Goal: Book appointment/travel/reservation

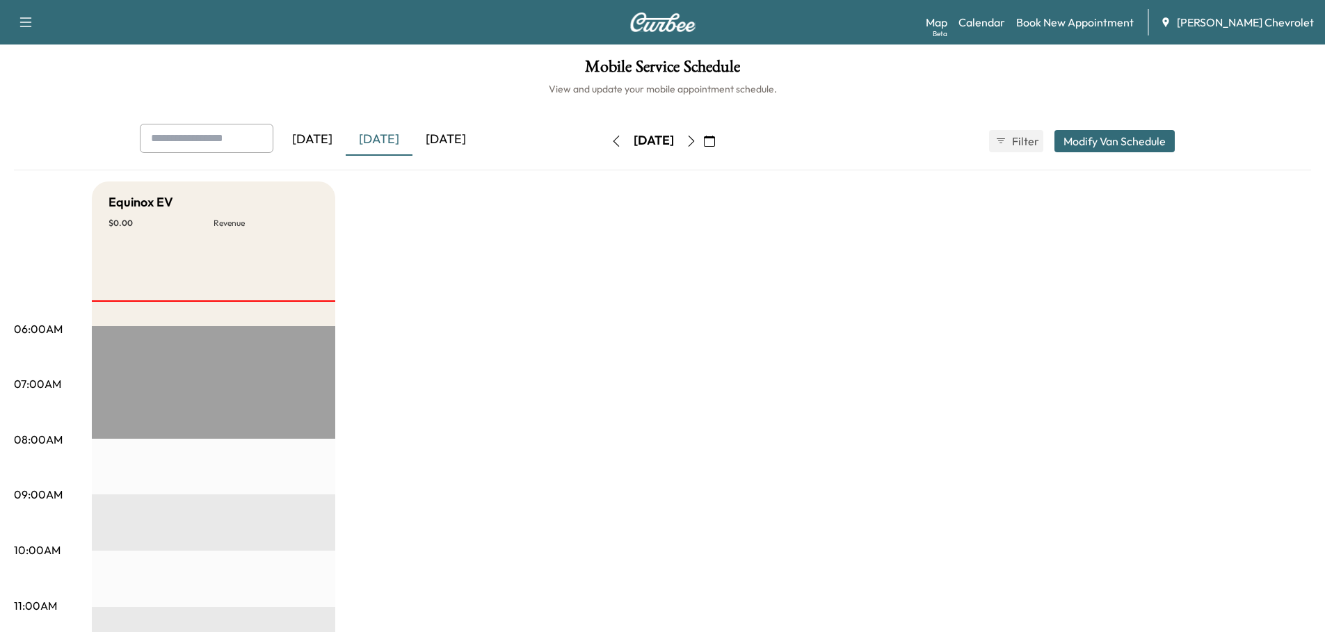
click at [715, 140] on icon "button" at bounding box center [709, 141] width 11 height 11
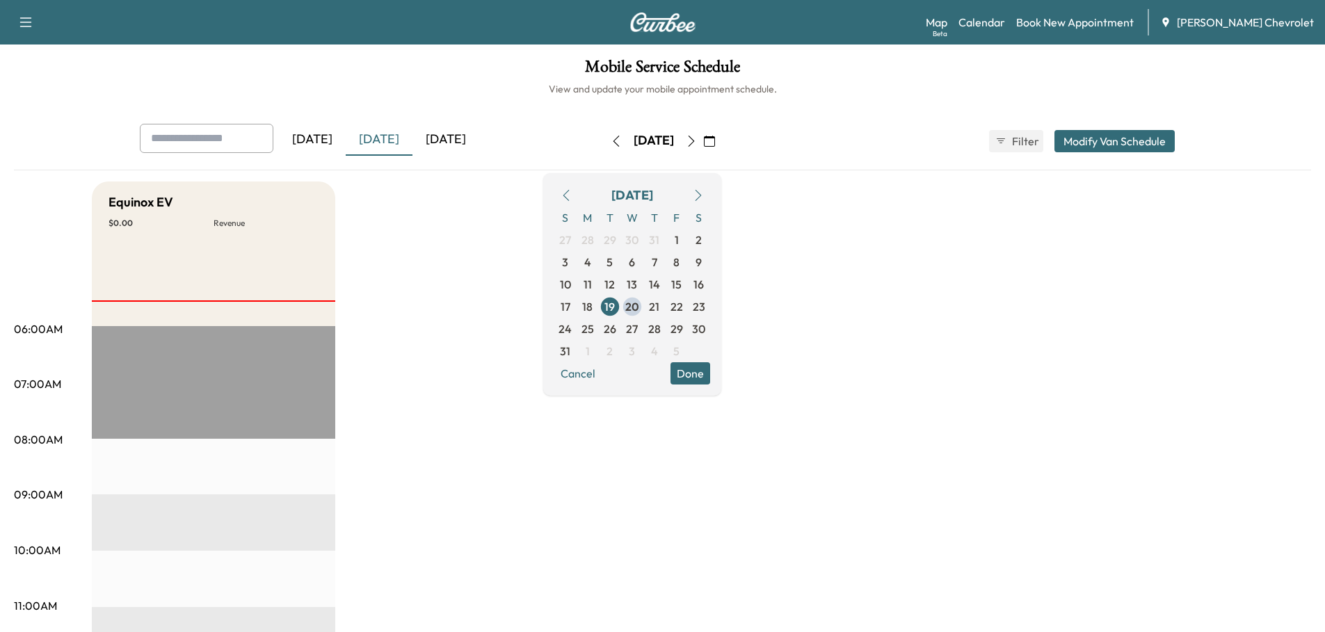
click at [592, 286] on span "11" at bounding box center [587, 284] width 8 height 17
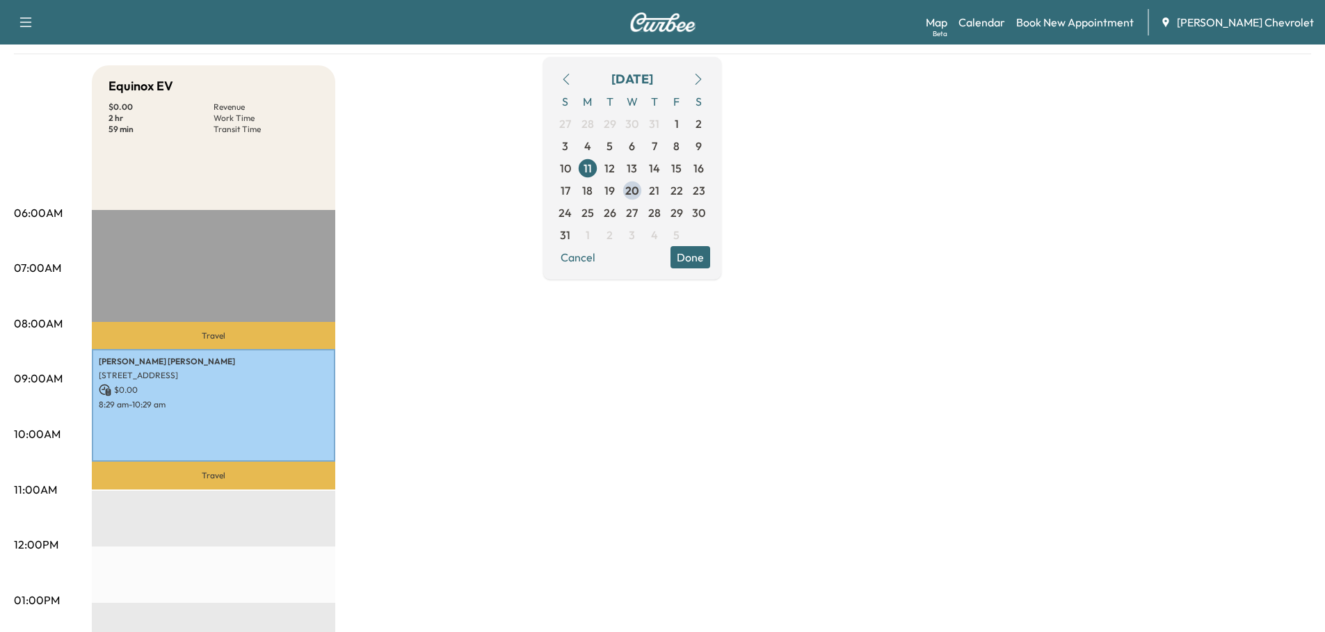
scroll to position [139, 0]
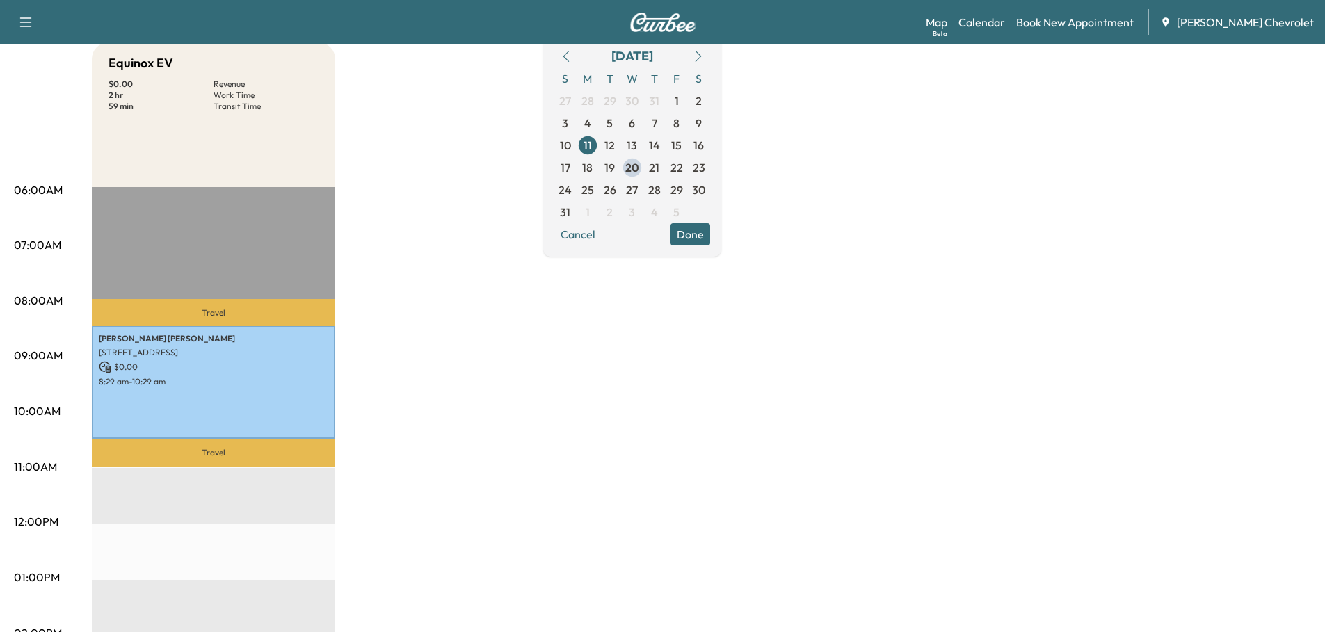
click at [615, 144] on span "12" at bounding box center [609, 145] width 10 height 17
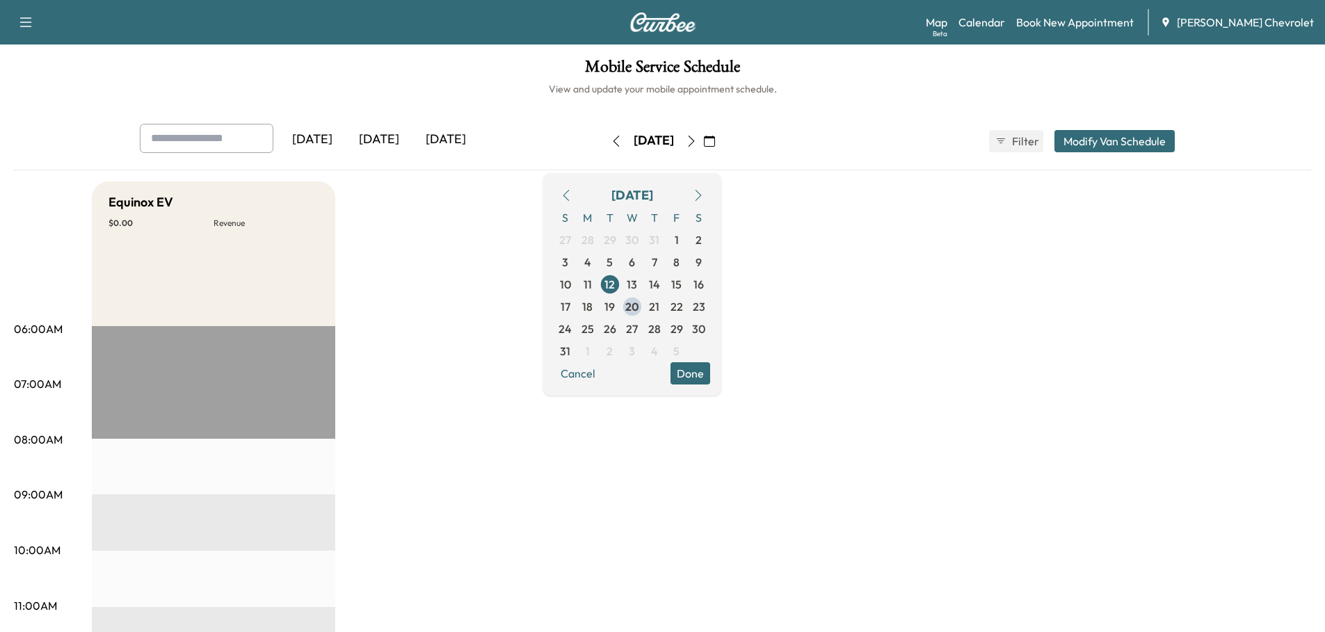
click at [637, 284] on span "13" at bounding box center [631, 284] width 10 height 17
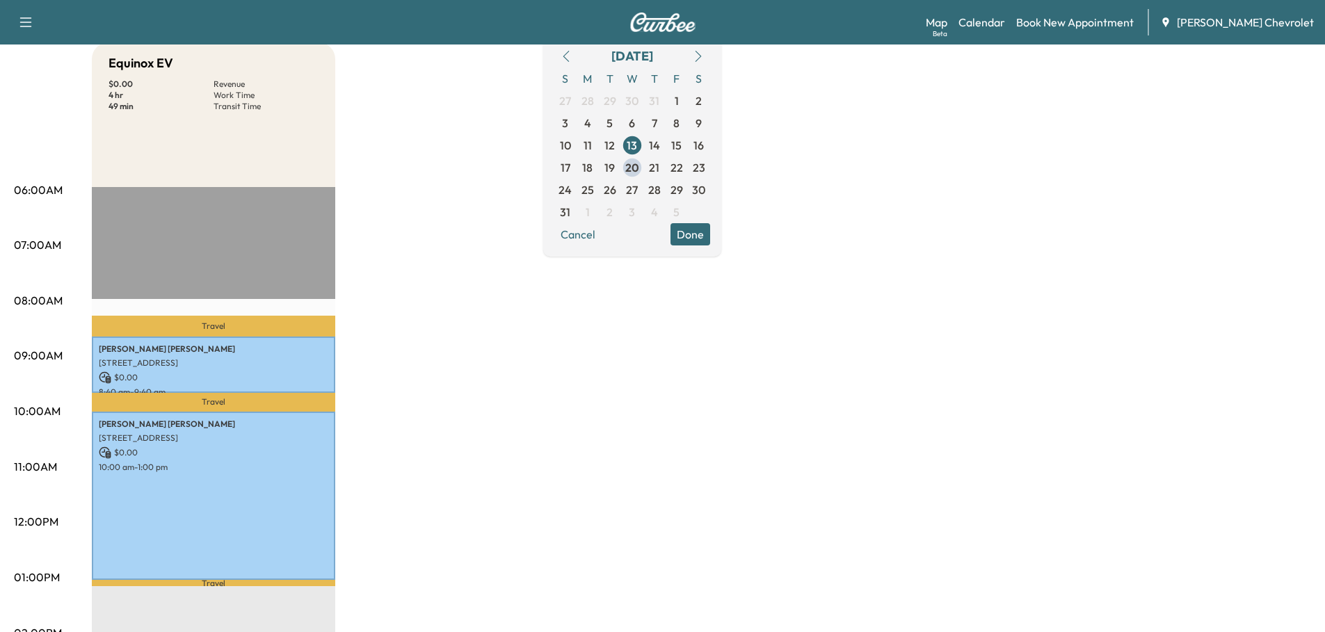
scroll to position [70, 0]
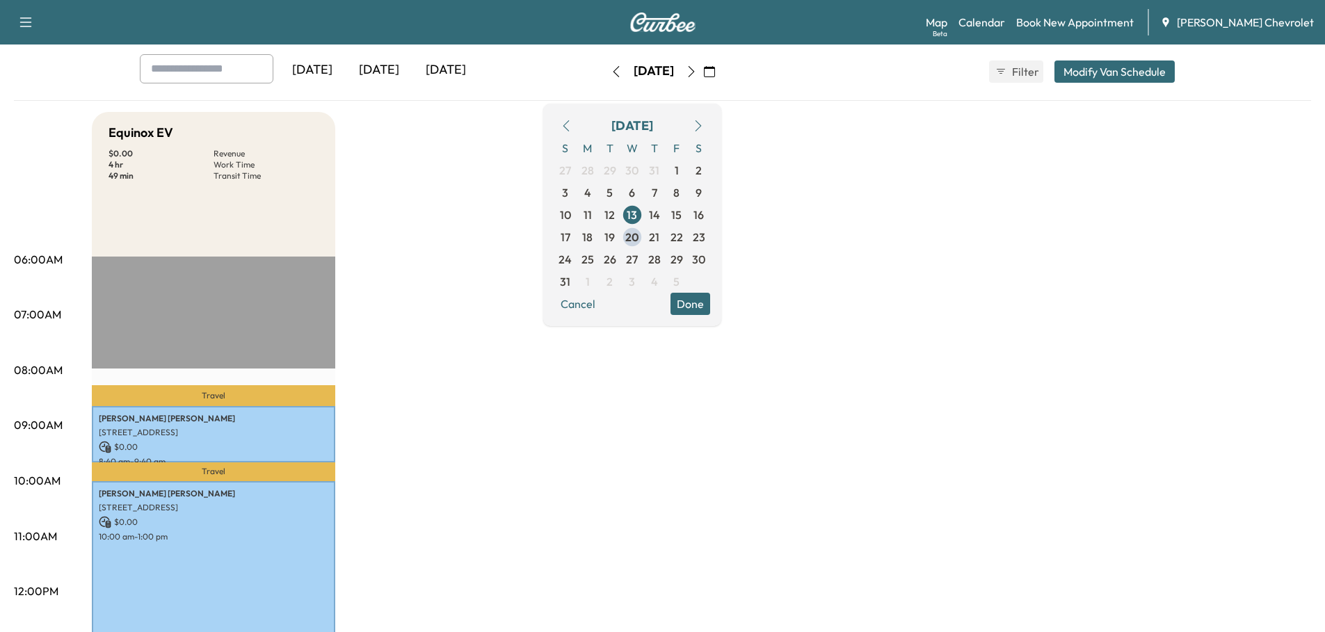
click at [660, 209] on span "14" at bounding box center [654, 215] width 11 height 17
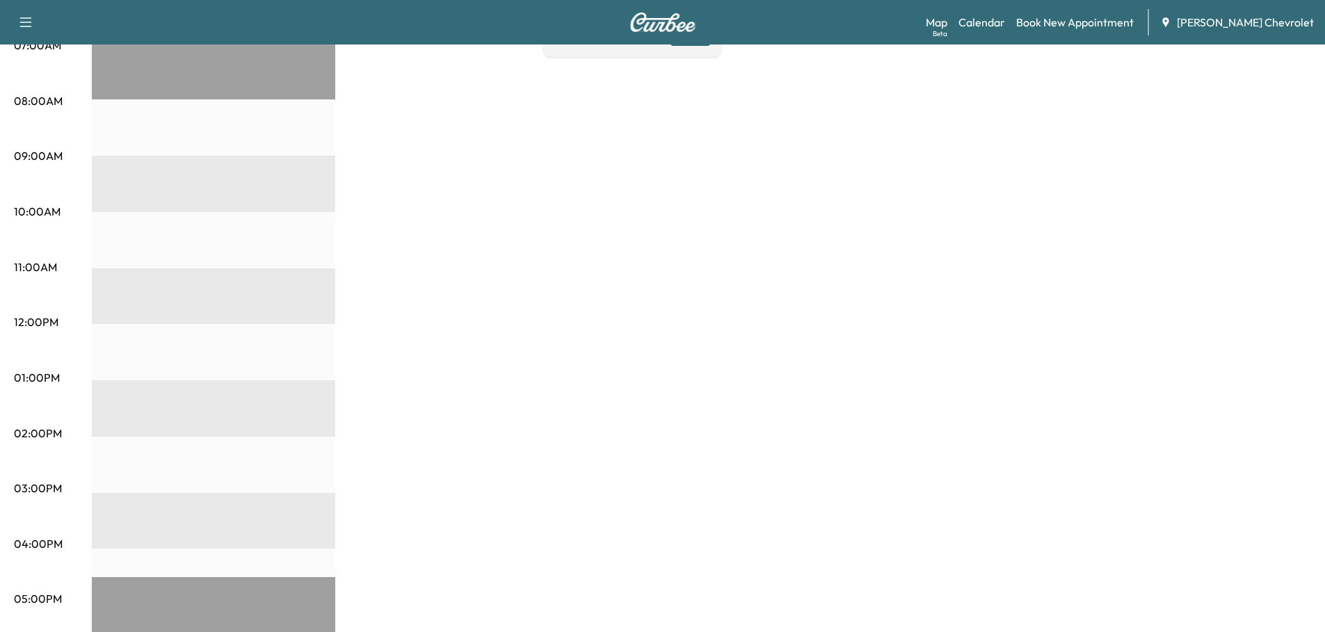
scroll to position [70, 0]
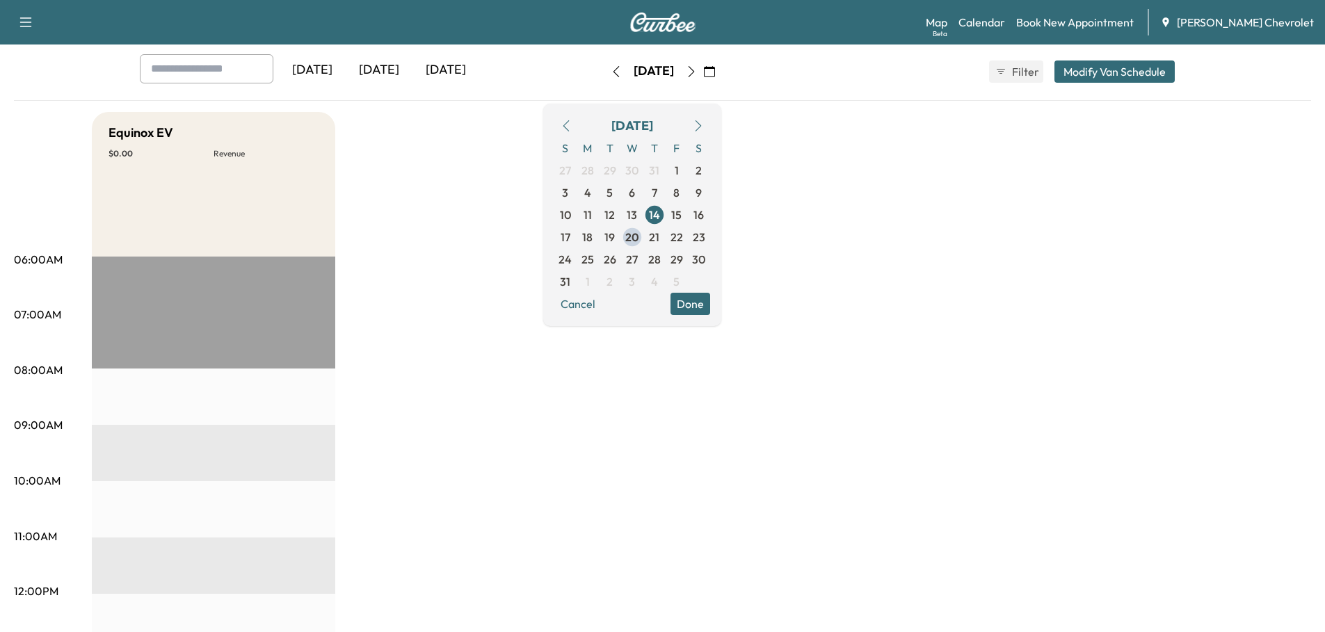
click at [681, 219] on span "15" at bounding box center [676, 215] width 10 height 17
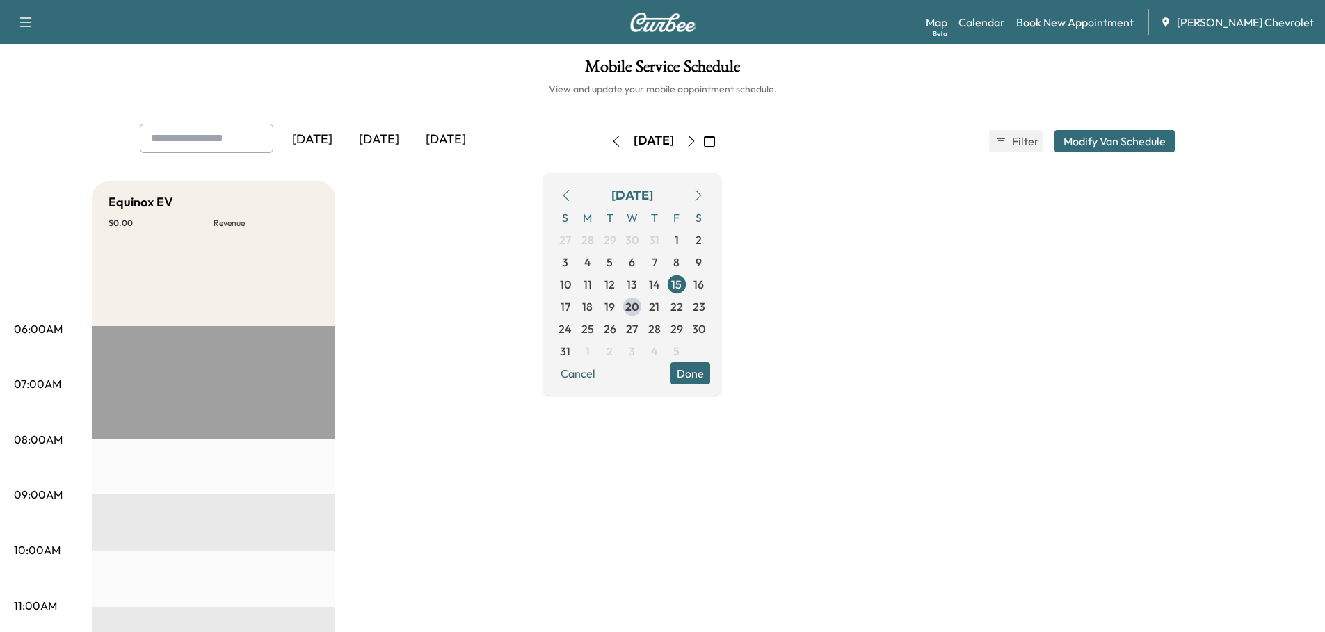
click at [710, 372] on button "Done" at bounding box center [690, 373] width 40 height 22
